Goal: Information Seeking & Learning: Learn about a topic

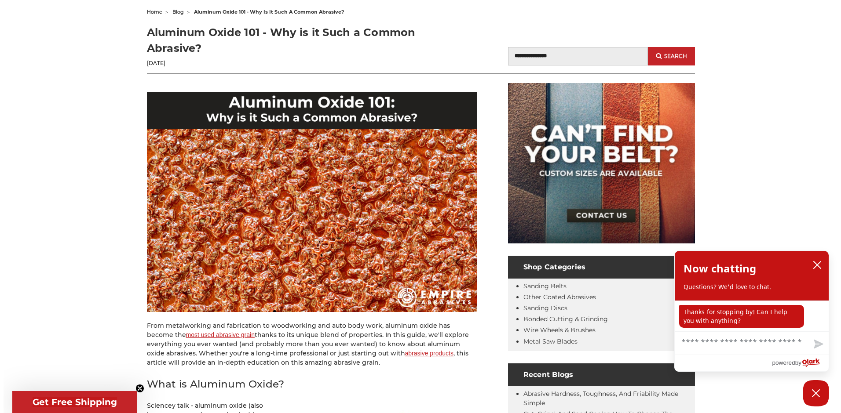
scroll to position [220, 0]
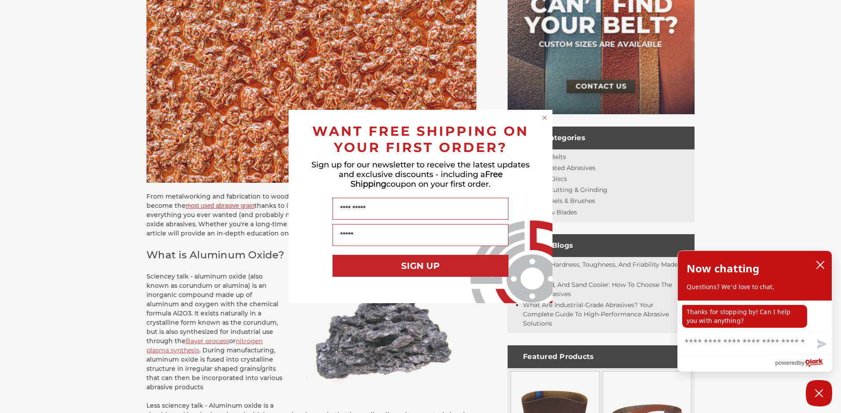
click at [546, 120] on circle "Close dialog" at bounding box center [544, 118] width 8 height 8
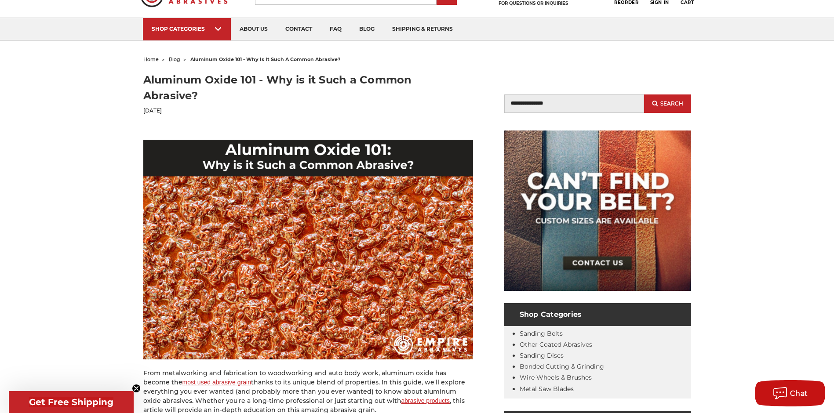
scroll to position [0, 0]
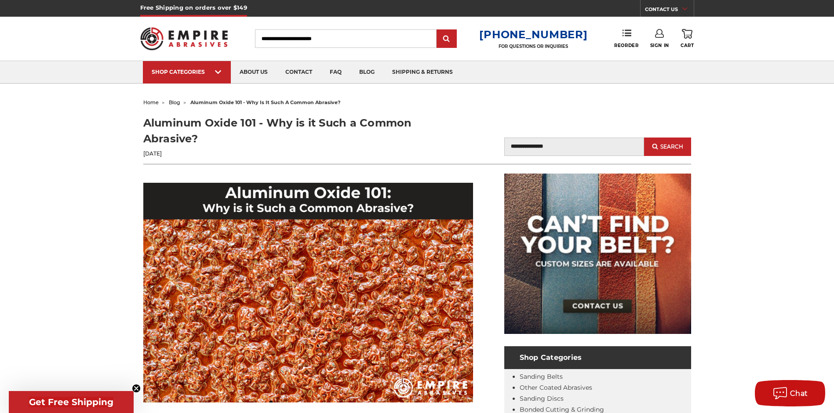
click at [234, 125] on h1 "Aluminum Oxide 101 - Why is it Such a Common Abrasive?" at bounding box center [280, 131] width 274 height 32
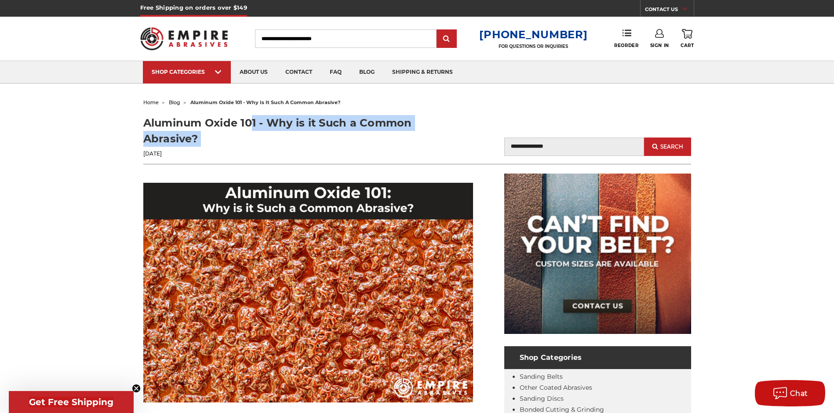
copy div "Aluminum Oxide 101 - Why is it Such a Common Abrasive?"
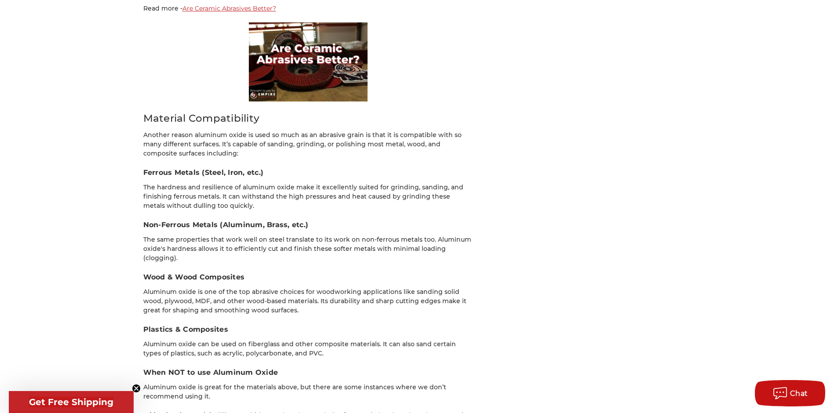
scroll to position [1979, 0]
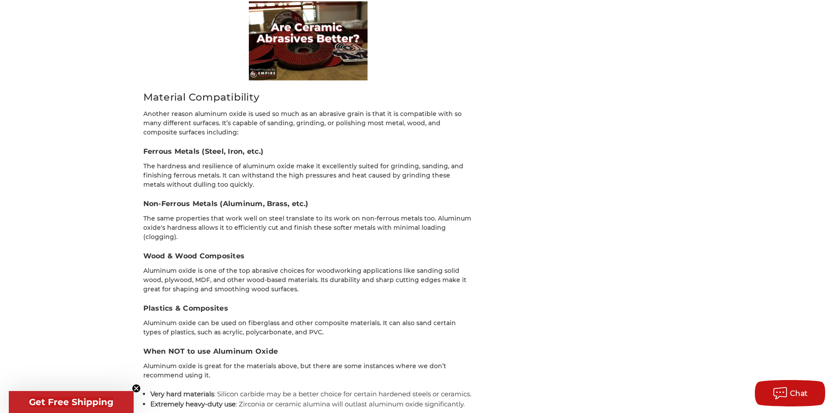
drag, startPoint x: 145, startPoint y: 84, endPoint x: 207, endPoint y: 104, distance: 65.5
click at [208, 109] on p "Another reason aluminum oxide is used so much as an abrasive grain is that it i…" at bounding box center [308, 123] width 330 height 28
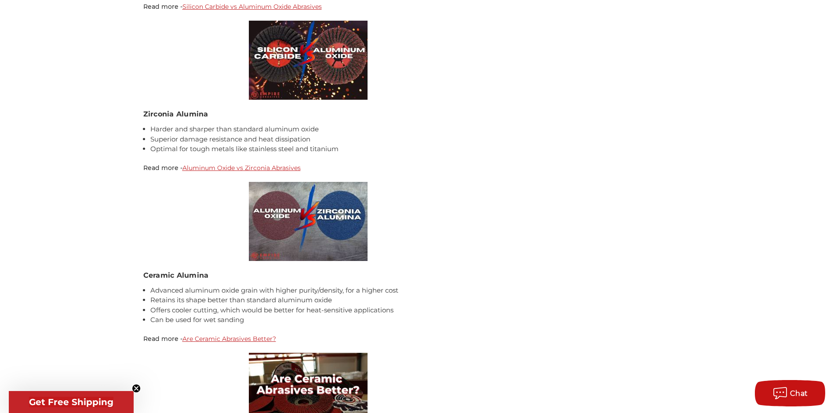
scroll to position [1451, 0]
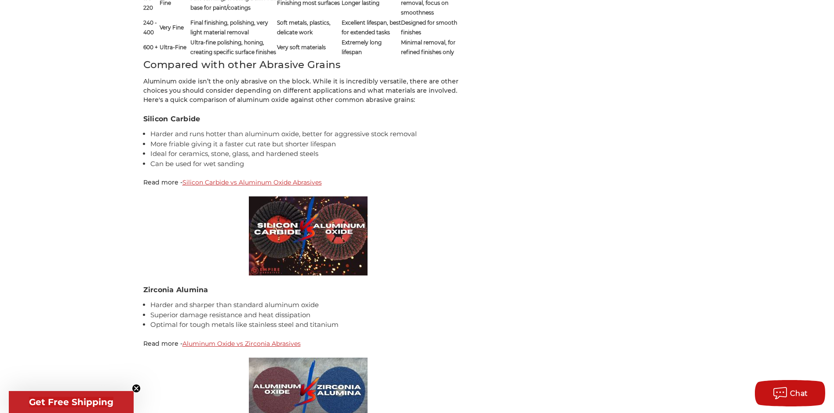
click at [197, 179] on link "Silicon Carbide vs Aluminum Oxide Abrasives" at bounding box center [251, 183] width 139 height 8
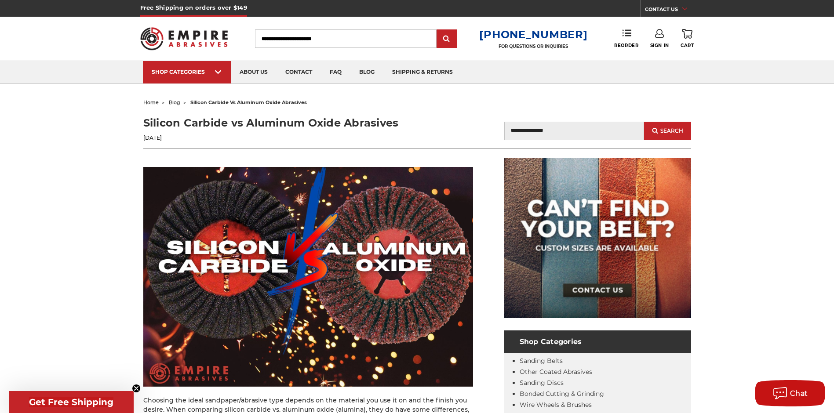
click at [171, 102] on span "blog" at bounding box center [174, 102] width 11 height 6
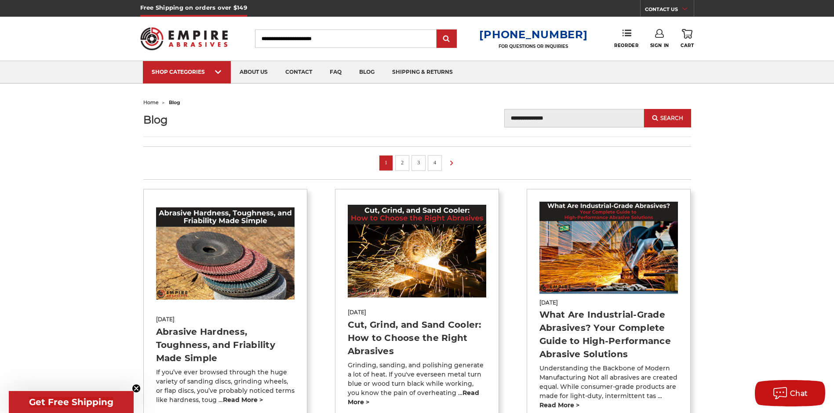
click at [521, 117] on input "Blog Search" at bounding box center [574, 118] width 140 height 18
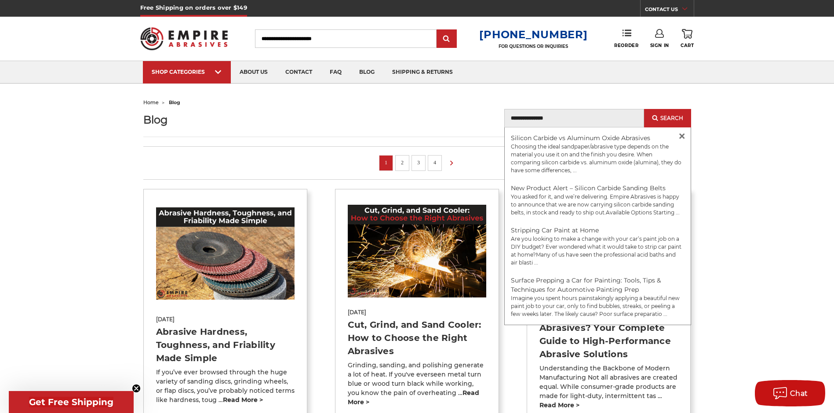
type input "**********"
click at [644, 109] on button "Search" at bounding box center [667, 118] width 47 height 18
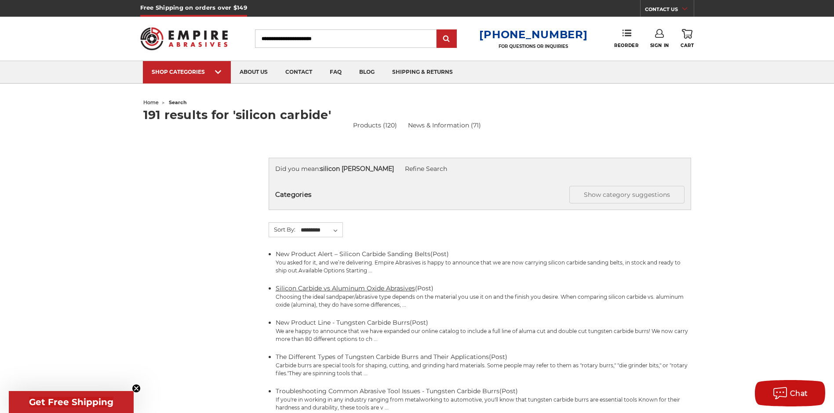
click at [347, 284] on link "Silicon Carbide vs Aluminum Oxide Abrasives" at bounding box center [345, 288] width 139 height 8
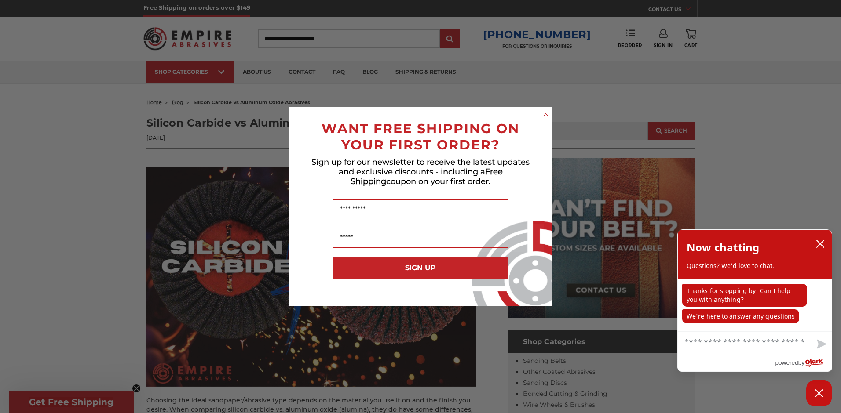
click at [545, 113] on circle "Close dialog" at bounding box center [546, 114] width 8 height 8
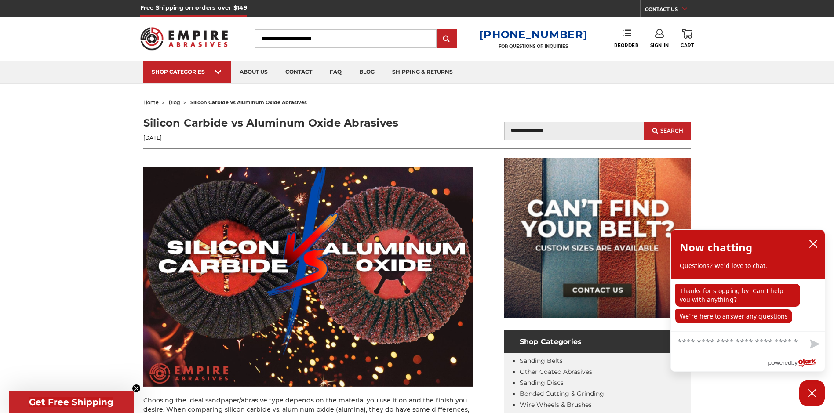
click at [272, 122] on h1 "Silicon Carbide vs Aluminum Oxide Abrasives" at bounding box center [280, 123] width 274 height 16
copy div "Silicon Carbide vs Aluminum Oxide Abrasives"
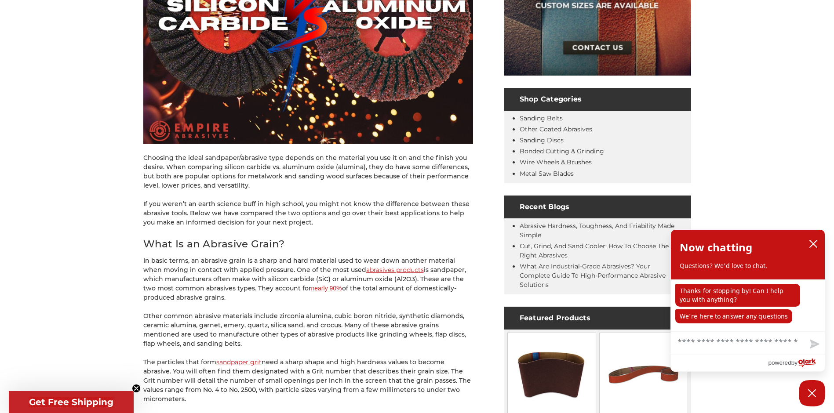
scroll to position [264, 0]
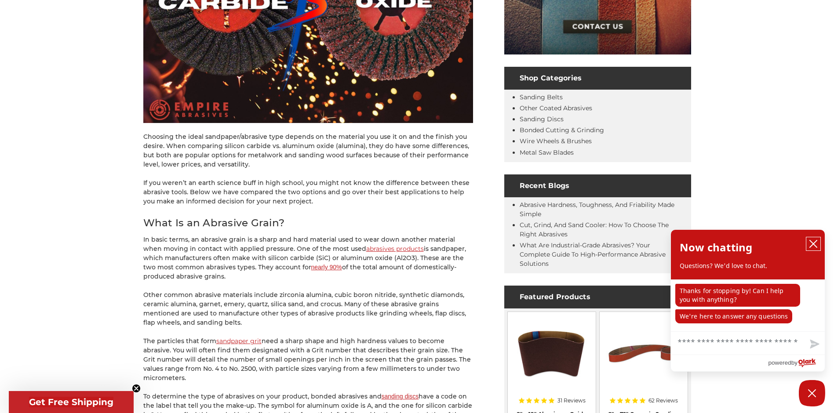
click at [813, 244] on icon "close chatbox" at bounding box center [813, 244] width 7 height 7
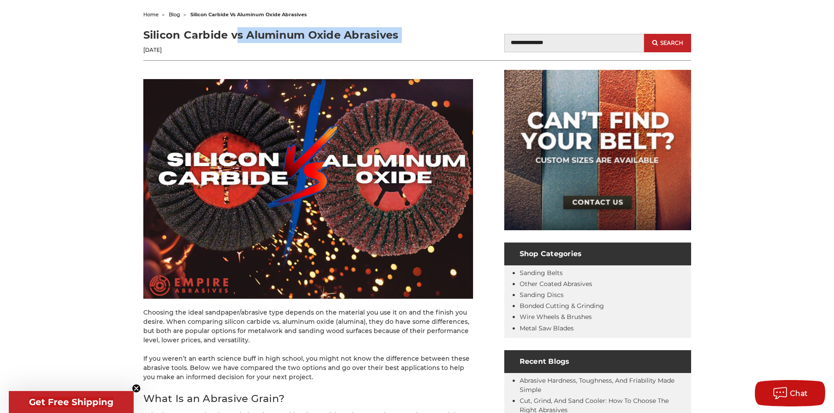
scroll to position [0, 0]
